Goal: Task Accomplishment & Management: Manage account settings

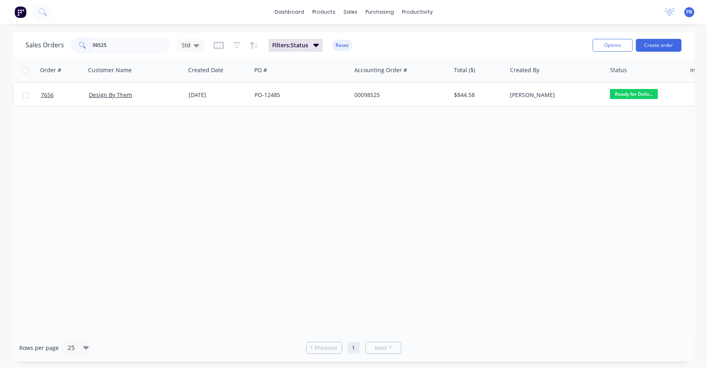
click at [119, 48] on input "98525" at bounding box center [132, 45] width 78 height 16
click at [131, 46] on input "98525" at bounding box center [132, 45] width 78 height 16
type input "98654"
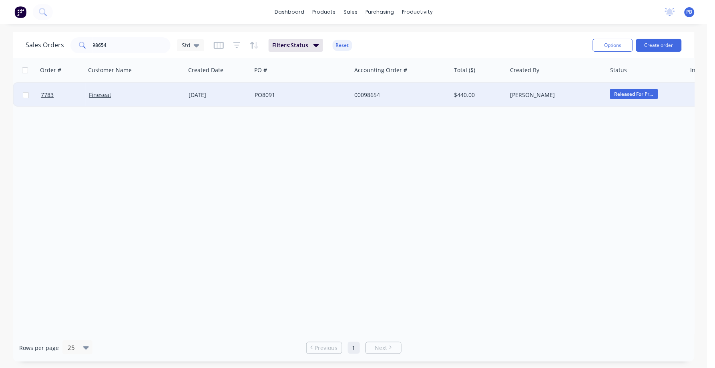
click at [370, 93] on div "00098654" at bounding box center [398, 95] width 89 height 8
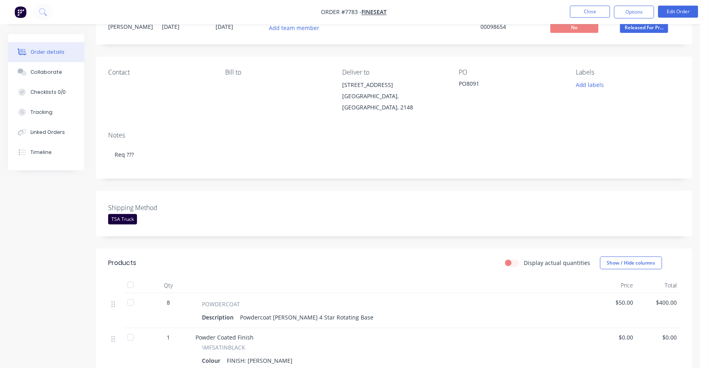
scroll to position [150, 0]
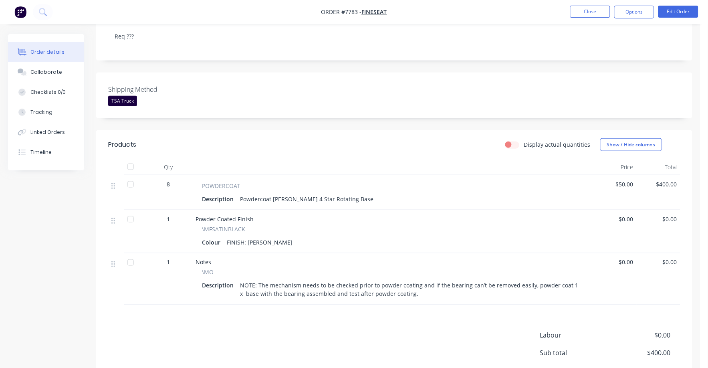
click at [666, 330] on span "$0.00" at bounding box center [640, 335] width 59 height 10
click at [676, 16] on button "Edit Order" at bounding box center [678, 12] width 40 height 12
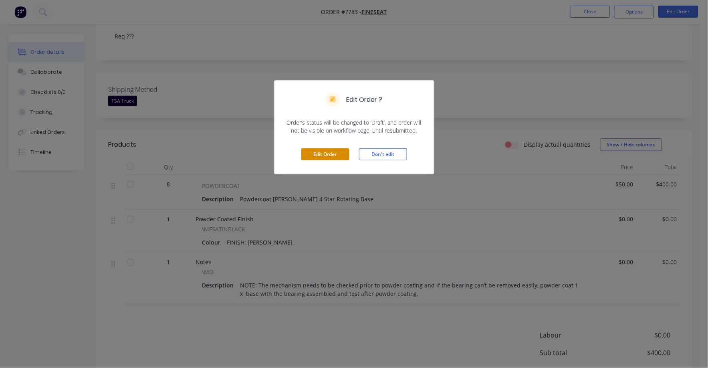
click at [338, 155] on button "Edit Order" at bounding box center [325, 154] width 48 height 12
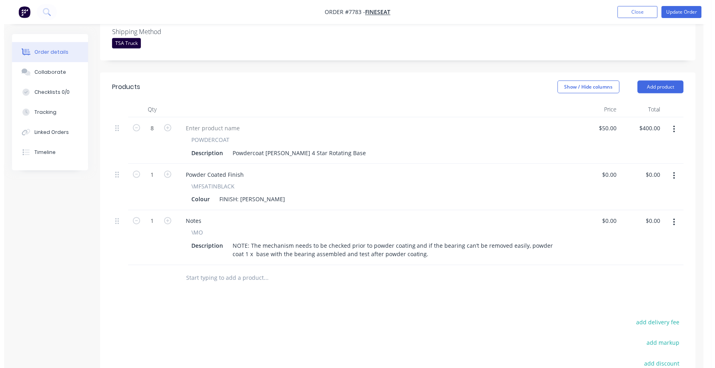
scroll to position [250, 0]
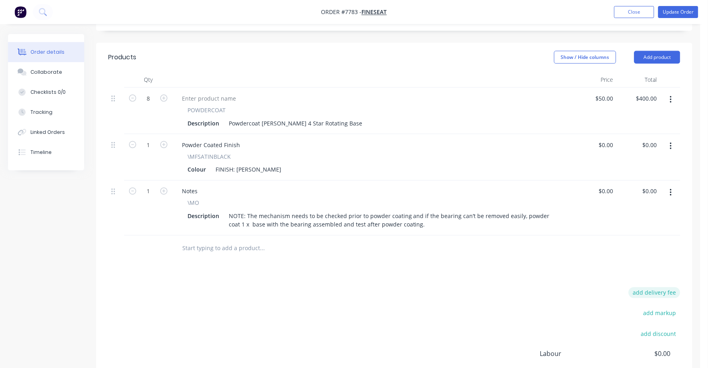
click at [677, 287] on button "add delivery fee" at bounding box center [654, 292] width 52 height 11
type input "75"
click input "submit" at bounding box center [0, 0] width 0 height 0
click at [680, 11] on button "Update Order" at bounding box center [678, 12] width 40 height 12
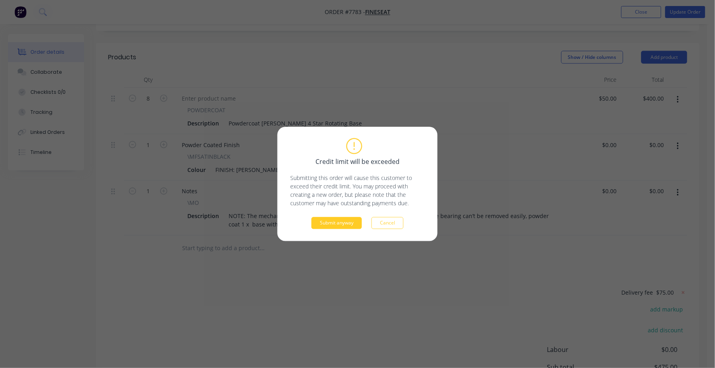
click at [342, 224] on button "Submit anyway" at bounding box center [337, 223] width 50 height 12
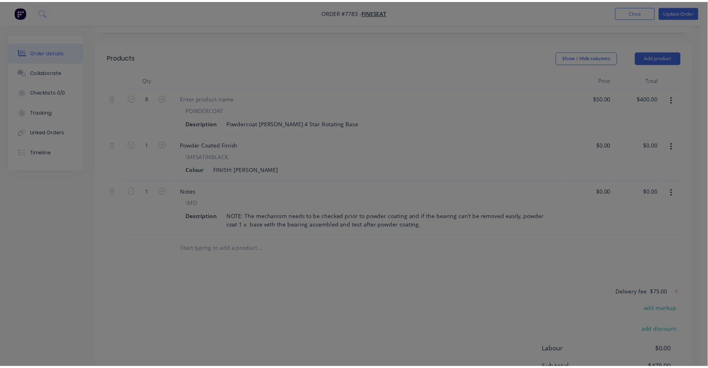
scroll to position [231, 0]
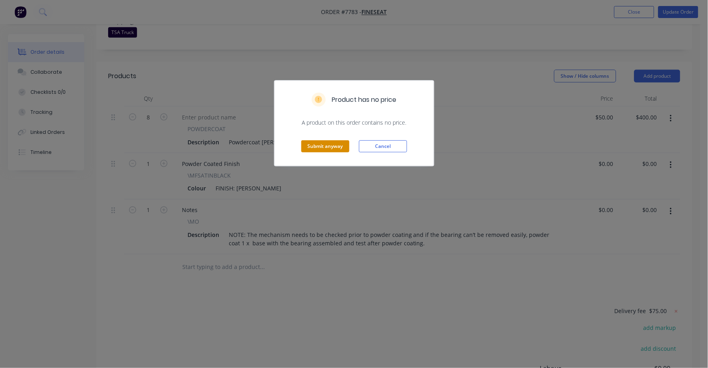
click at [330, 141] on button "Submit anyway" at bounding box center [325, 146] width 48 height 12
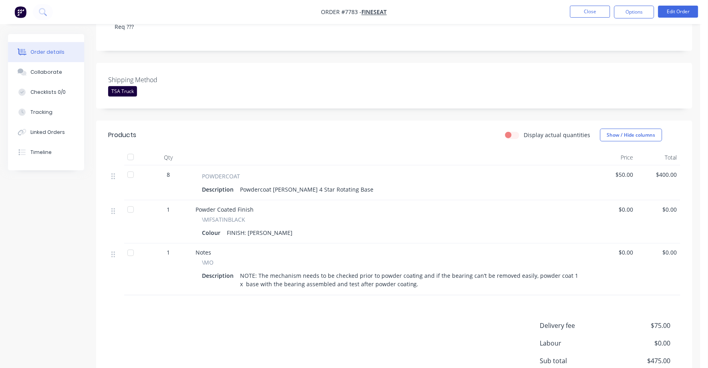
scroll to position [22, 0]
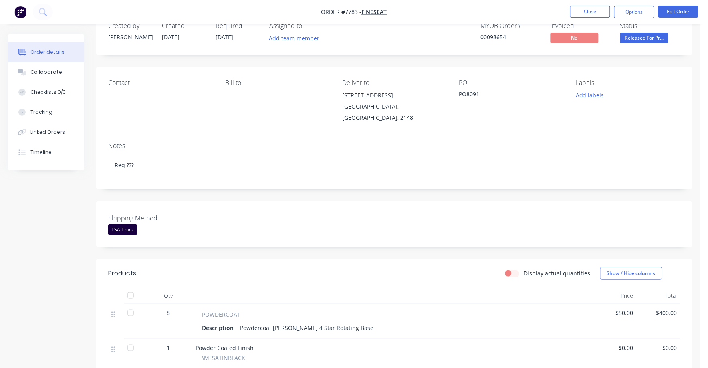
click at [649, 39] on span "Released For Pr..." at bounding box center [644, 38] width 48 height 10
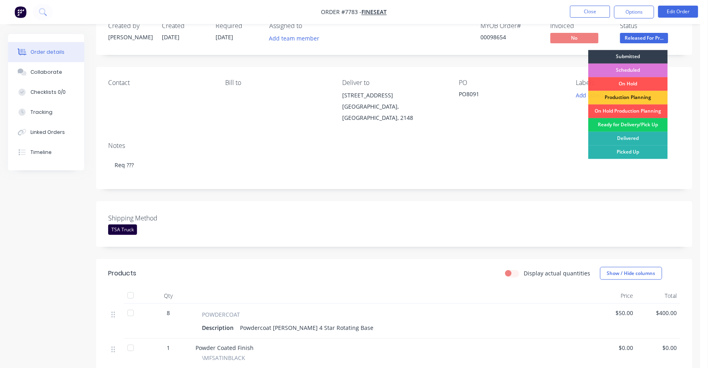
click at [638, 121] on div "Ready for Delivery/Pick Up" at bounding box center [627, 125] width 79 height 14
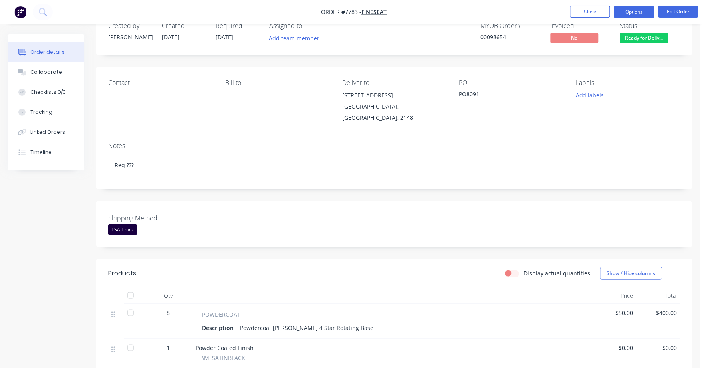
click at [630, 14] on button "Options" at bounding box center [634, 12] width 40 height 13
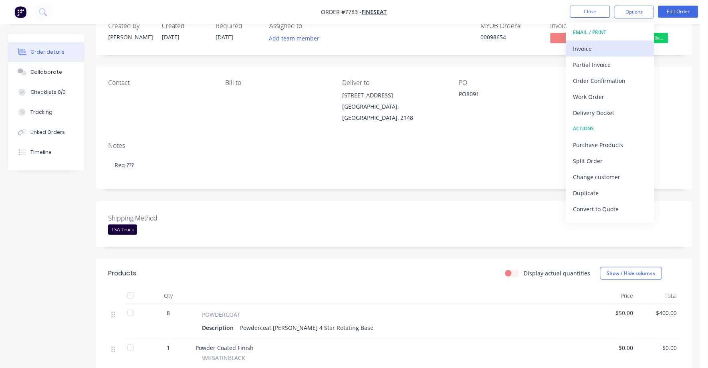
click at [597, 44] on div "Invoice" at bounding box center [610, 49] width 74 height 12
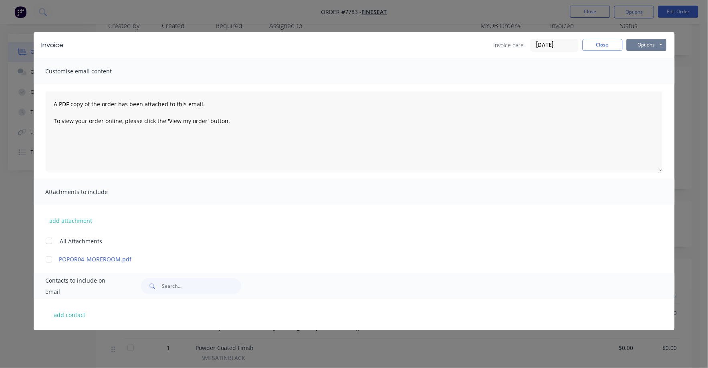
click at [644, 44] on button "Options" at bounding box center [646, 45] width 40 height 12
click at [641, 66] on button "Print" at bounding box center [651, 72] width 51 height 13
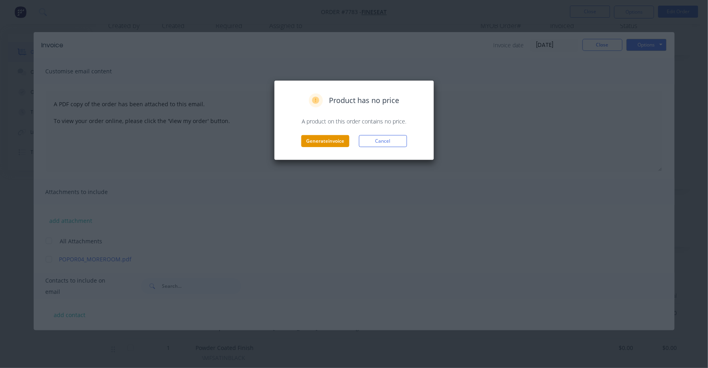
click at [324, 140] on button "Generate invoice" at bounding box center [325, 141] width 48 height 12
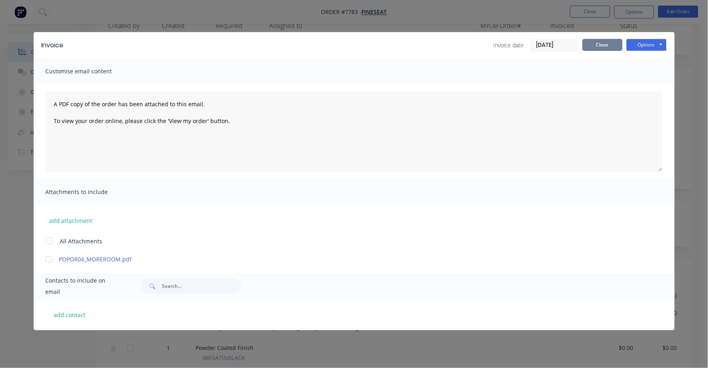
click at [607, 42] on button "Close" at bounding box center [602, 45] width 40 height 12
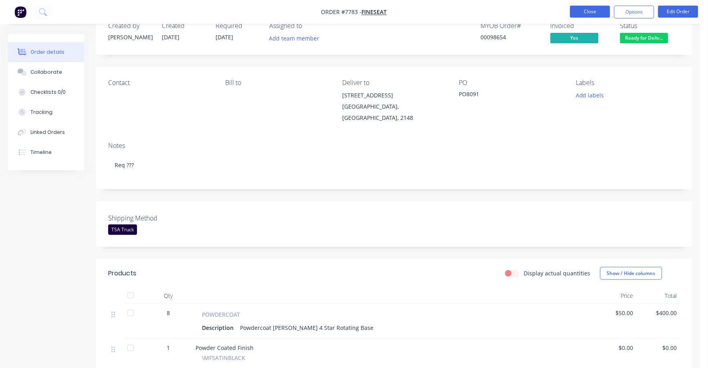
click at [602, 8] on button "Close" at bounding box center [590, 12] width 40 height 12
